Goal: Task Accomplishment & Management: Complete application form

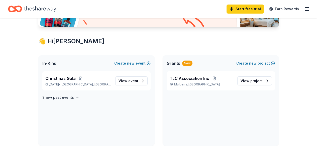
scroll to position [75, 0]
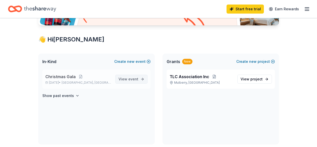
click at [135, 80] on span "event" at bounding box center [133, 79] width 10 height 4
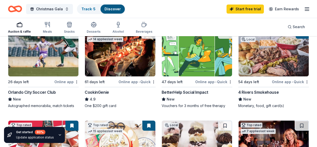
scroll to position [75, 0]
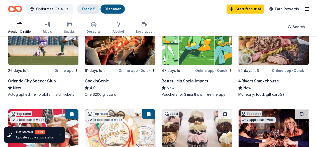
click at [89, 10] on link "Track · 5" at bounding box center [88, 9] width 14 height 4
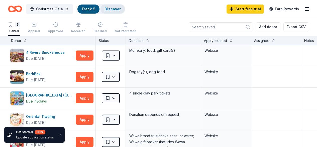
click at [118, 8] on link "Discover" at bounding box center [112, 9] width 16 height 4
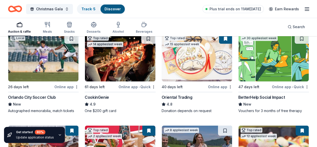
scroll to position [50, 0]
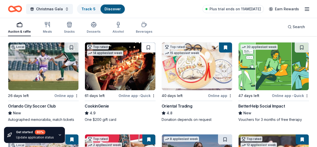
click at [141, 52] on button at bounding box center [148, 47] width 14 height 10
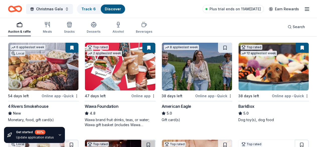
scroll to position [150, 0]
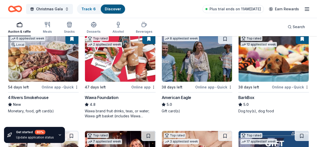
click at [296, 44] on button at bounding box center [302, 39] width 13 height 10
click at [78, 131] on button at bounding box center [71, 136] width 14 height 10
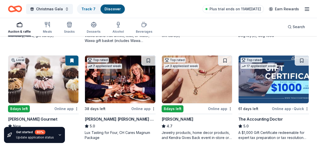
scroll to position [251, 0]
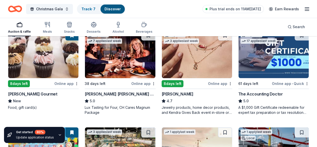
click at [155, 127] on button at bounding box center [148, 132] width 14 height 10
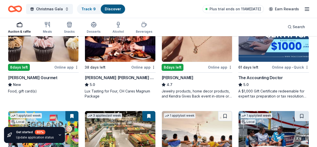
scroll to position [276, 0]
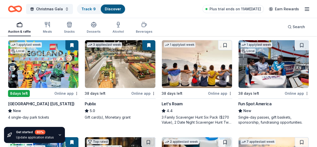
scroll to position [351, 0]
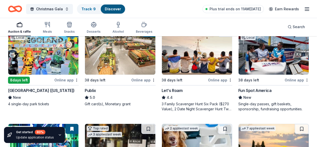
click at [295, 37] on button at bounding box center [302, 32] width 14 height 10
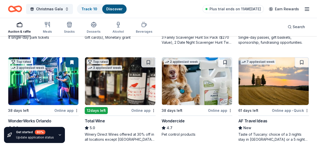
scroll to position [426, 0]
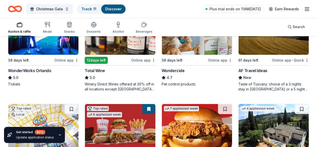
scroll to position [476, 0]
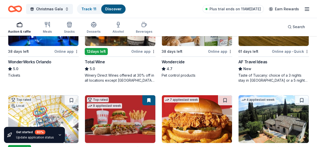
click at [94, 10] on link "Track · 12" at bounding box center [89, 9] width 16 height 4
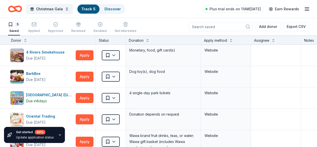
click at [94, 10] on link "Track · 5" at bounding box center [88, 9] width 14 height 4
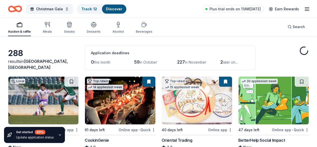
scroll to position [25, 0]
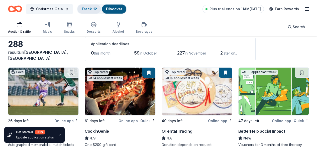
click at [88, 7] on link "Track · 12" at bounding box center [89, 9] width 16 height 4
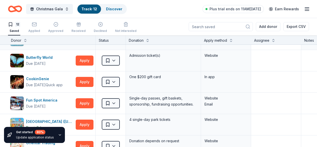
scroll to position [25, 0]
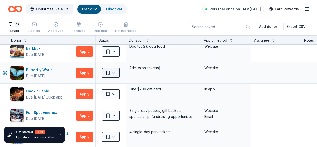
click at [120, 71] on html "Christmas Gala Track · 12 Discover Plus trial ends on 11AM, 10/6 Earn Rewards 1…" at bounding box center [158, 73] width 317 height 147
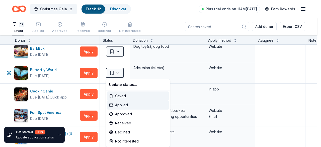
click at [123, 103] on div "Applied" at bounding box center [138, 104] width 62 height 9
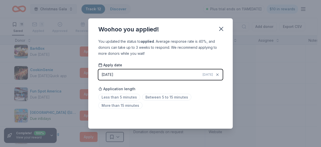
click at [216, 90] on div "Application length Less than 5 minutes Between 5 to 15 minutes More than 15 min…" at bounding box center [160, 97] width 124 height 27
click at [129, 96] on span "Less than 5 minutes" at bounding box center [119, 96] width 42 height 7
click at [195, 89] on div "Application length Less than 5 minutes Between 5 to 15 minutes More than 15 min…" at bounding box center [160, 97] width 124 height 27
click at [222, 30] on icon "button" at bounding box center [221, 29] width 4 height 4
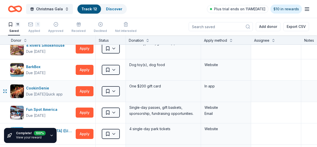
scroll to position [0, 0]
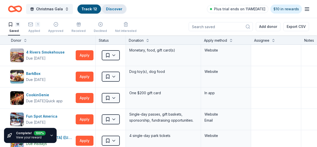
click at [122, 8] on link "Discover" at bounding box center [114, 9] width 16 height 4
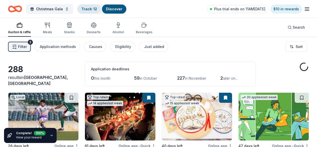
click at [93, 9] on link "Track · 12" at bounding box center [89, 9] width 16 height 4
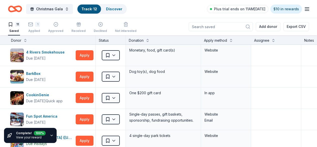
click at [96, 10] on link "Track · 12" at bounding box center [89, 9] width 16 height 4
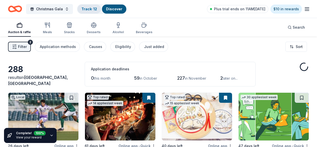
click at [96, 8] on link "Track · 12" at bounding box center [89, 9] width 16 height 4
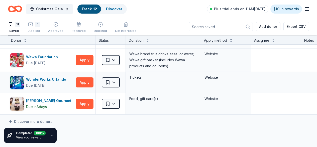
scroll to position [175, 0]
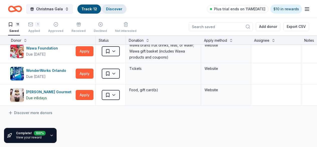
click at [116, 8] on link "Discover" at bounding box center [114, 9] width 16 height 4
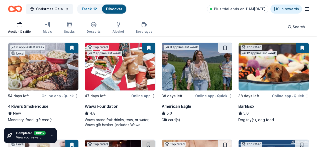
scroll to position [150, 0]
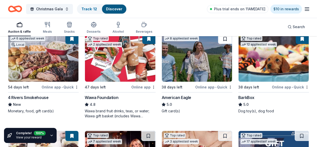
click at [218, 44] on button at bounding box center [225, 39] width 14 height 10
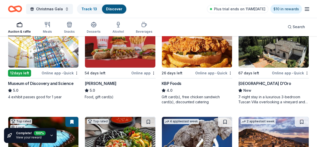
scroll to position [526, 0]
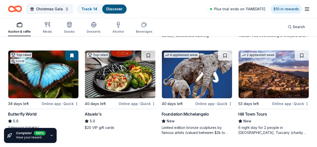
scroll to position [626, 0]
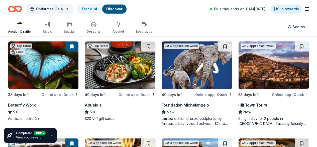
click at [295, 138] on button at bounding box center [302, 143] width 14 height 10
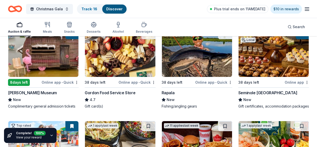
scroll to position [727, 0]
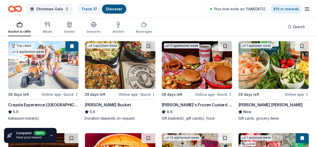
scroll to position [827, 0]
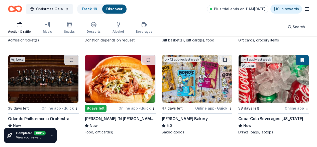
scroll to position [902, 0]
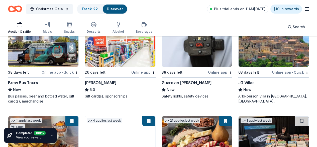
scroll to position [1027, 0]
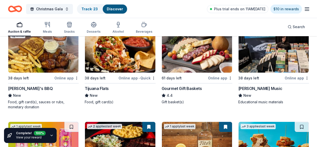
scroll to position [1102, 0]
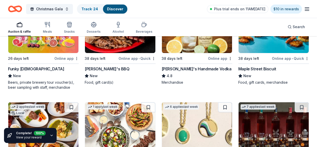
scroll to position [1203, 0]
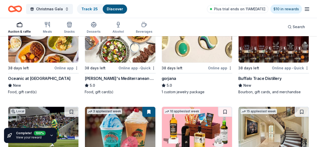
scroll to position [1299, 0]
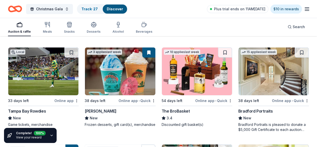
scroll to position [1399, 0]
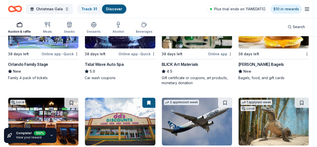
scroll to position [1492, 0]
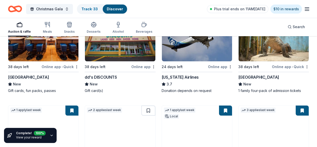
scroll to position [1592, 0]
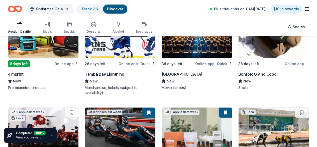
scroll to position [1793, 0]
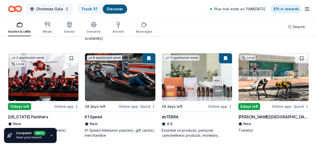
scroll to position [1843, 0]
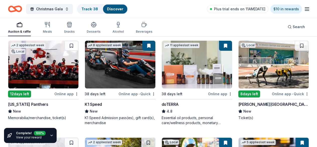
scroll to position [1868, 0]
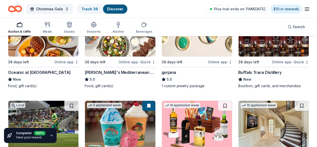
scroll to position [1267, 0]
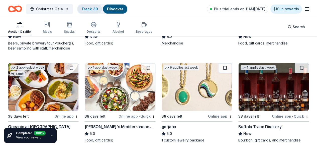
click at [96, 8] on link "Track · 39" at bounding box center [89, 9] width 17 height 4
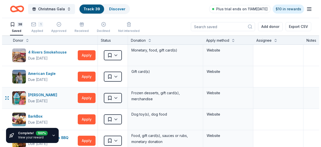
scroll to position [25, 0]
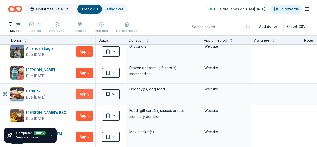
click at [87, 93] on button "Apply" at bounding box center [85, 94] width 18 height 10
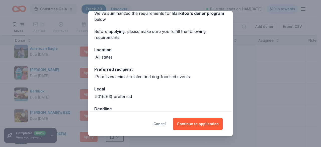
click at [161, 122] on button "Cancel" at bounding box center [159, 124] width 12 height 12
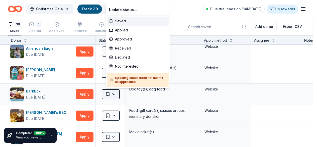
click at [117, 94] on html "Christmas Gala Track · 39 Discover Plus trial ends on 11AM, 10/6 $10 in rewards…" at bounding box center [158, 73] width 317 height 147
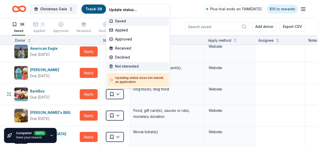
click at [129, 64] on div "Not interested" at bounding box center [138, 66] width 62 height 9
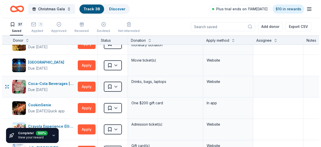
scroll to position [100, 0]
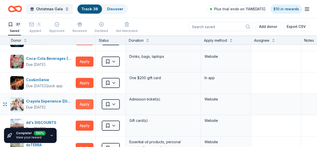
click at [89, 105] on button "Apply" at bounding box center [85, 104] width 18 height 10
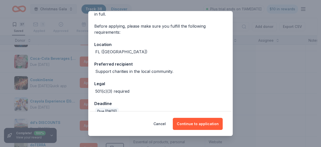
scroll to position [39, 0]
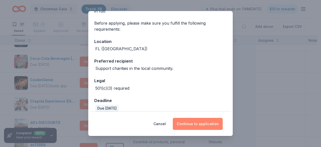
click at [201, 123] on button "Continue to application" at bounding box center [198, 124] width 50 height 12
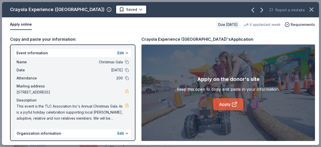
click at [222, 104] on link "Apply" at bounding box center [228, 104] width 30 height 12
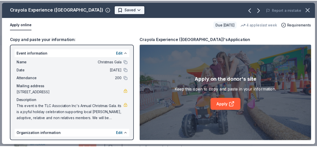
scroll to position [0, 0]
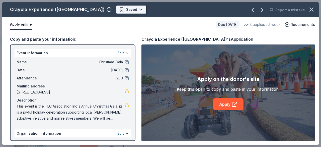
click at [110, 9] on html "Christmas Gala Track · 38 Discover Plus trial ends on 11AM, 10/6 $10 in rewards…" at bounding box center [160, 73] width 321 height 147
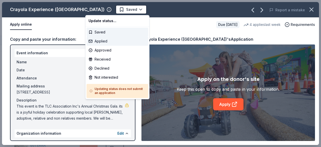
click at [107, 42] on div "Applied" at bounding box center [117, 41] width 62 height 9
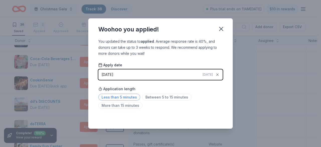
click at [129, 96] on span "Less than 5 minutes" at bounding box center [119, 96] width 42 height 7
click at [199, 92] on div "Application length Less than 5 minutes Between 5 to 15 minutes More than 15 min…" at bounding box center [160, 97] width 124 height 27
click at [220, 28] on icon "button" at bounding box center [221, 29] width 4 height 4
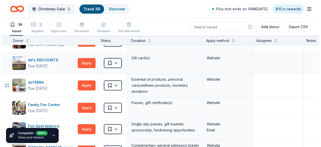
scroll to position [150, 0]
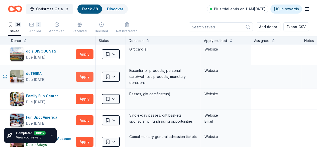
click at [87, 75] on button "Apply" at bounding box center [85, 76] width 18 height 10
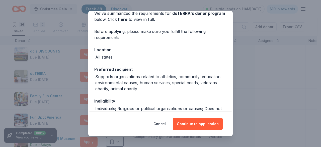
scroll to position [50, 0]
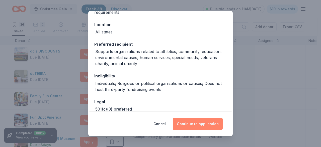
click at [197, 125] on button "Continue to application" at bounding box center [198, 124] width 50 height 12
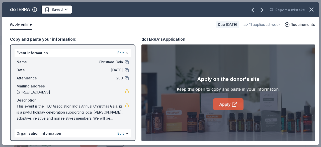
click at [230, 104] on link "Apply" at bounding box center [228, 104] width 30 height 12
click at [71, 117] on span "This event is the TLC Association Inc's Annual Christmas Gala. its is a joyful …" at bounding box center [71, 112] width 108 height 18
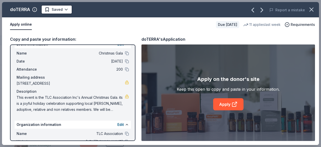
scroll to position [0, 0]
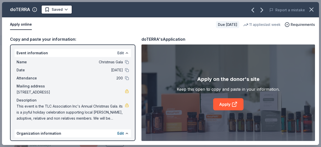
click at [118, 51] on button "Edit" at bounding box center [120, 53] width 7 height 6
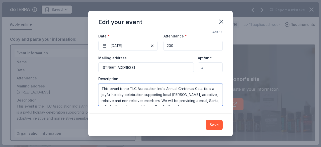
scroll to position [6, 0]
drag, startPoint x: 101, startPoint y: 88, endPoint x: 221, endPoint y: 99, distance: 120.0
click at [221, 99] on div "Changes made here will update the Event too. Update donors you've applied to Le…" at bounding box center [160, 72] width 144 height 83
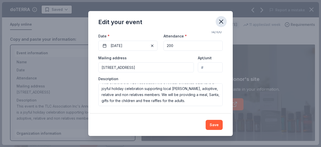
click at [223, 22] on icon "button" at bounding box center [220, 21] width 7 height 7
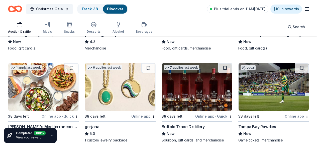
scroll to position [1180, 0]
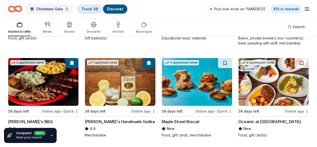
click at [95, 7] on link "Track · 38" at bounding box center [89, 9] width 17 height 4
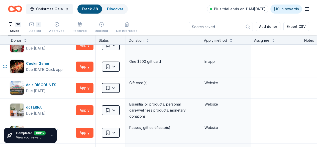
scroll to position [125, 0]
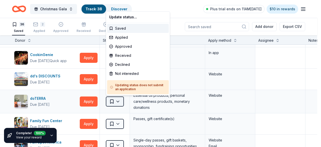
click at [118, 102] on html "Christmas Gala Track · 38 Discover Plus trial ends on 11AM, 10/6 $10 in rewards…" at bounding box center [160, 73] width 321 height 147
click at [129, 74] on div "Not interested" at bounding box center [138, 73] width 62 height 9
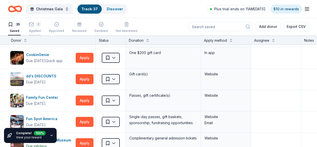
click at [38, 25] on div "2" at bounding box center [35, 24] width 12 height 5
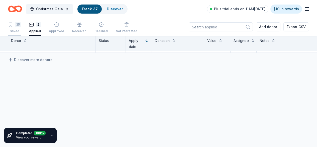
click at [17, 25] on div "35" at bounding box center [14, 24] width 13 height 5
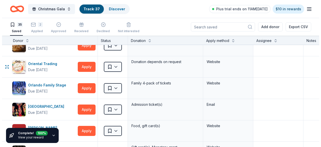
scroll to position [376, 0]
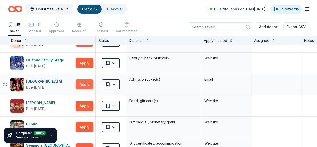
click at [90, 84] on button "Apply" at bounding box center [85, 84] width 18 height 10
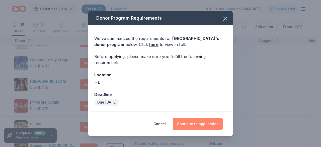
click at [192, 123] on button "Continue to application" at bounding box center [198, 124] width 50 height 12
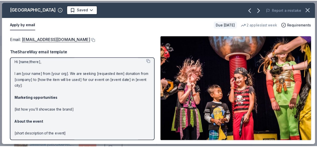
scroll to position [0, 0]
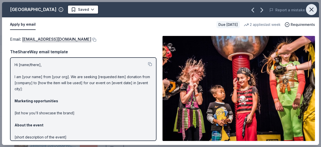
click at [309, 9] on icon "button" at bounding box center [311, 9] width 7 height 7
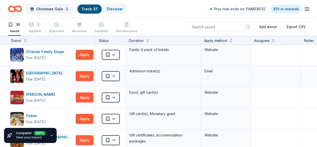
scroll to position [401, 0]
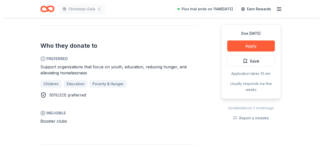
scroll to position [251, 0]
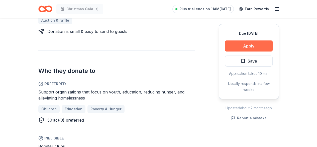
click at [257, 47] on button "Apply" at bounding box center [249, 45] width 48 height 11
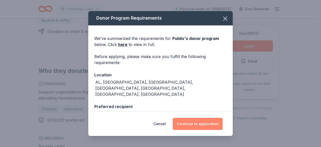
click at [200, 121] on button "Continue to application" at bounding box center [198, 124] width 50 height 12
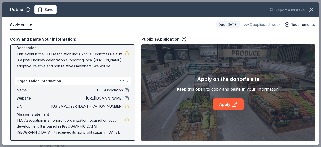
scroll to position [53, 0]
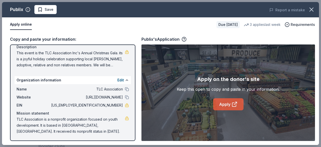
click at [231, 105] on link "Apply" at bounding box center [228, 104] width 30 height 12
drag, startPoint x: 119, startPoint y: 103, endPoint x: 97, endPoint y: 105, distance: 22.4
click at [97, 105] on div "EIN 30-0528015" at bounding box center [73, 105] width 112 height 6
drag, startPoint x: 100, startPoint y: 105, endPoint x: 118, endPoint y: 104, distance: 18.6
click at [118, 104] on span "[US_EMPLOYER_IDENTIFICATION_NUMBER]" at bounding box center [86, 105] width 73 height 6
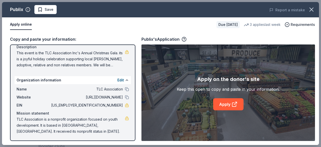
drag, startPoint x: 59, startPoint y: 130, endPoint x: 22, endPoint y: 123, distance: 38.2
click at [22, 123] on span "TLC Association is a nonprofit organization focused on youth development. It is…" at bounding box center [71, 125] width 108 height 18
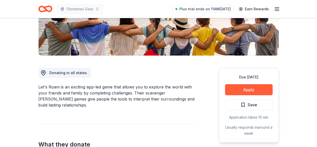
scroll to position [100, 0]
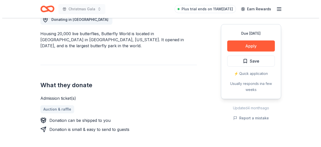
scroll to position [150, 0]
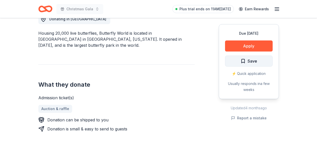
click at [252, 60] on span "Save" at bounding box center [253, 61] width 10 height 7
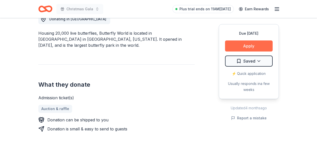
click at [252, 43] on button "Apply" at bounding box center [249, 45] width 48 height 11
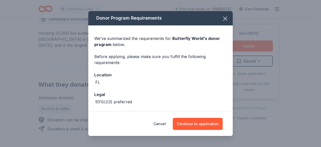
scroll to position [20, 0]
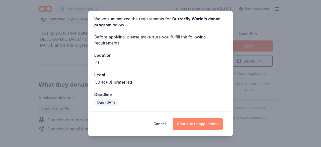
click at [196, 123] on button "Continue to application" at bounding box center [198, 124] width 50 height 12
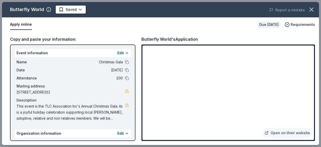
click at [100, 118] on span "This event is the TLC Association Inc's Annual Christmas Gala. its is a joyful …" at bounding box center [71, 112] width 108 height 18
